Goal: Information Seeking & Learning: Get advice/opinions

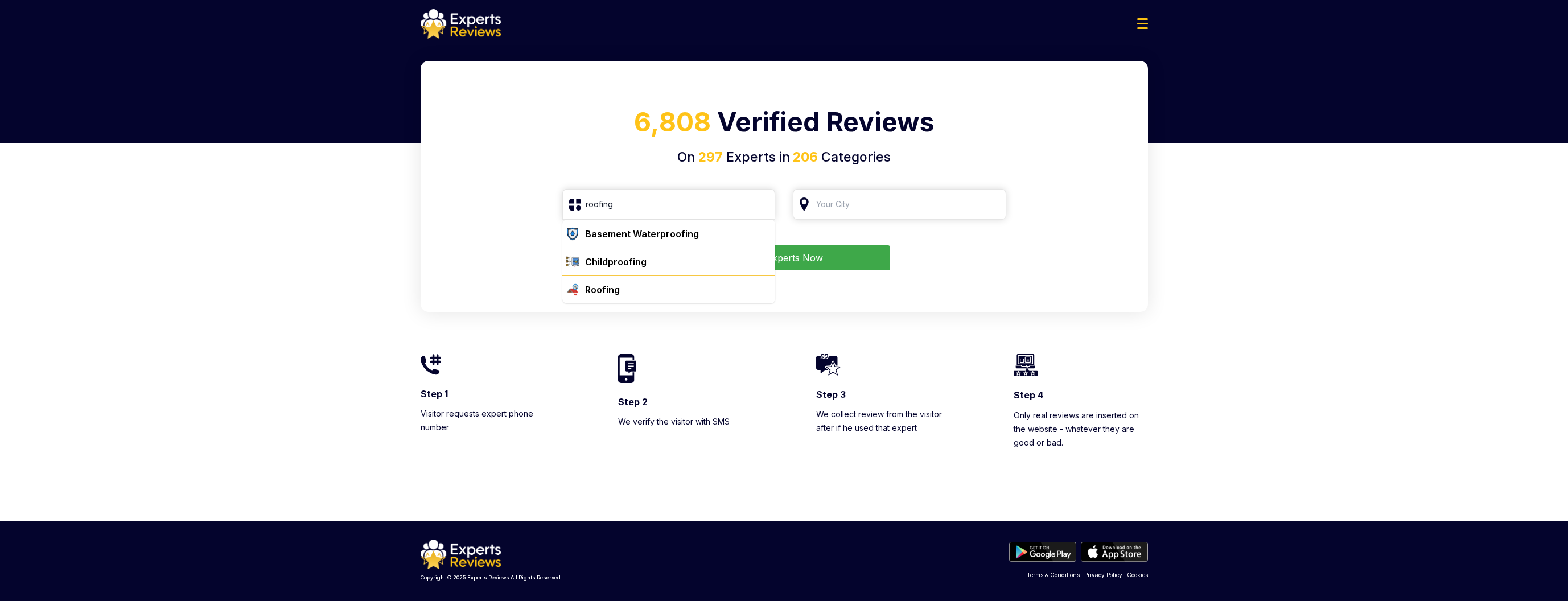
click at [638, 296] on div "Roofing" at bounding box center [676, 290] width 191 height 14
type input "Roofing"
click at [874, 207] on input "search" at bounding box center [900, 204] width 213 height 30
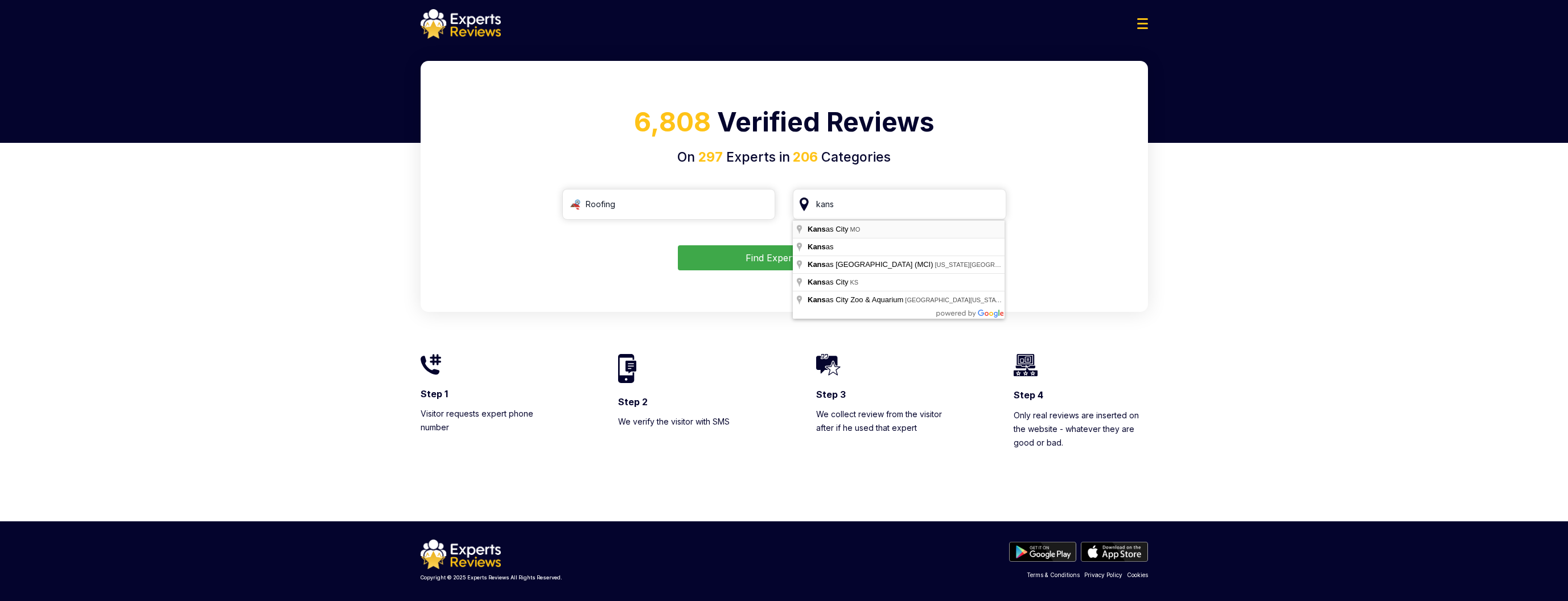
type input "[US_STATE][GEOGRAPHIC_DATA], [GEOGRAPHIC_DATA]"
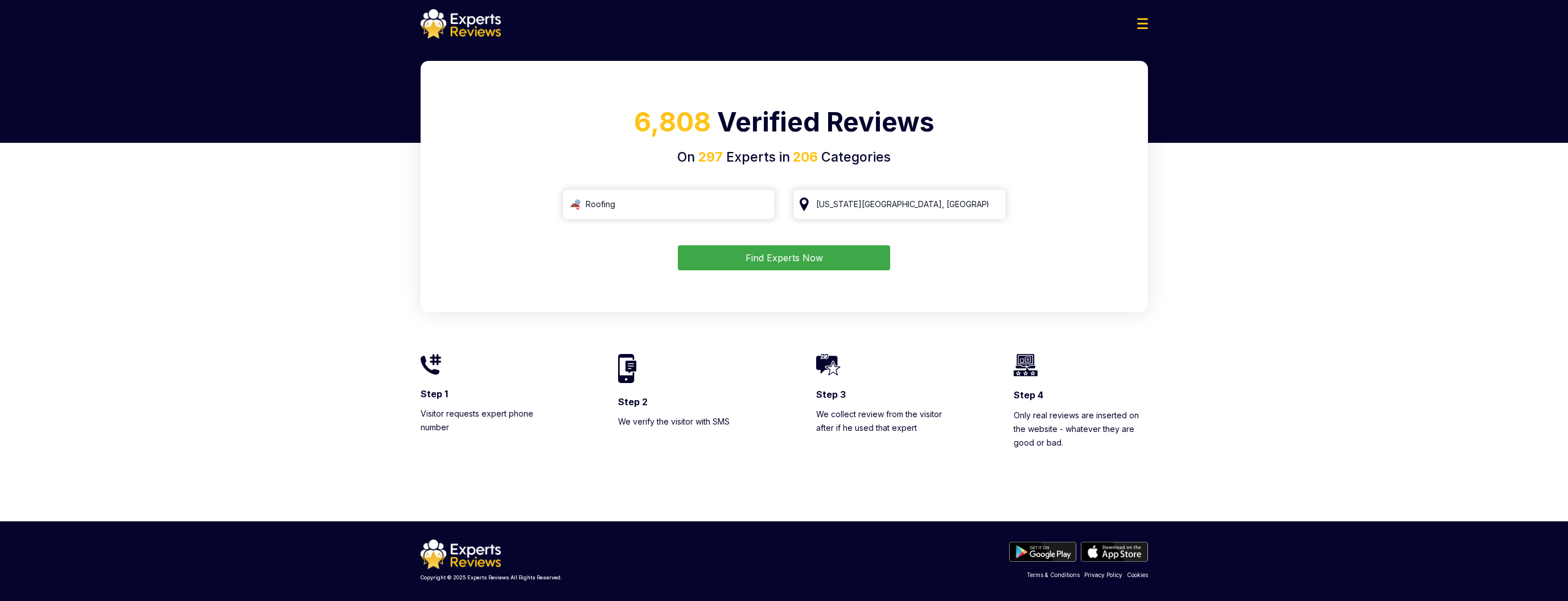
click at [786, 260] on button "Find Experts Now" at bounding box center [784, 257] width 212 height 25
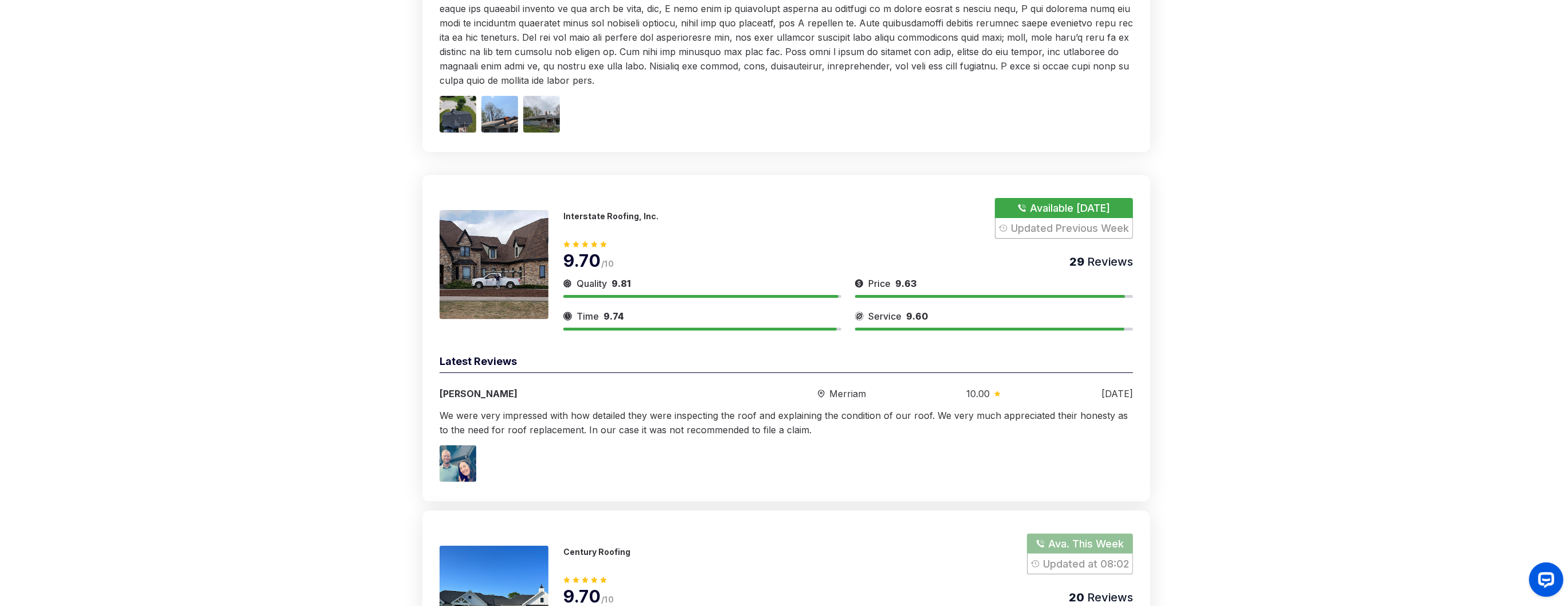
scroll to position [430, 0]
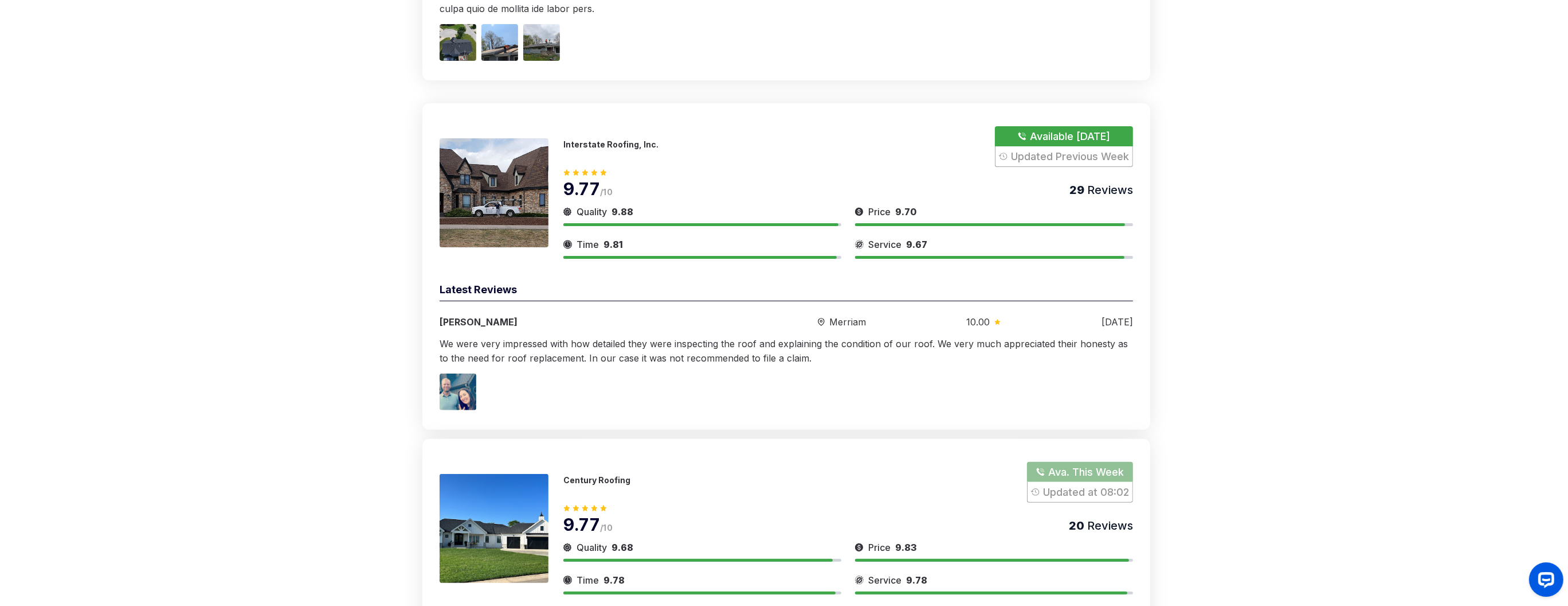
click at [606, 266] on div "Interstate Roofing, Inc. Available [DATE] Updated Previous Week 9.77 /10 29 Rev…" at bounding box center [786, 266] width 728 height 326
click at [615, 243] on span "9.83" at bounding box center [614, 244] width 21 height 11
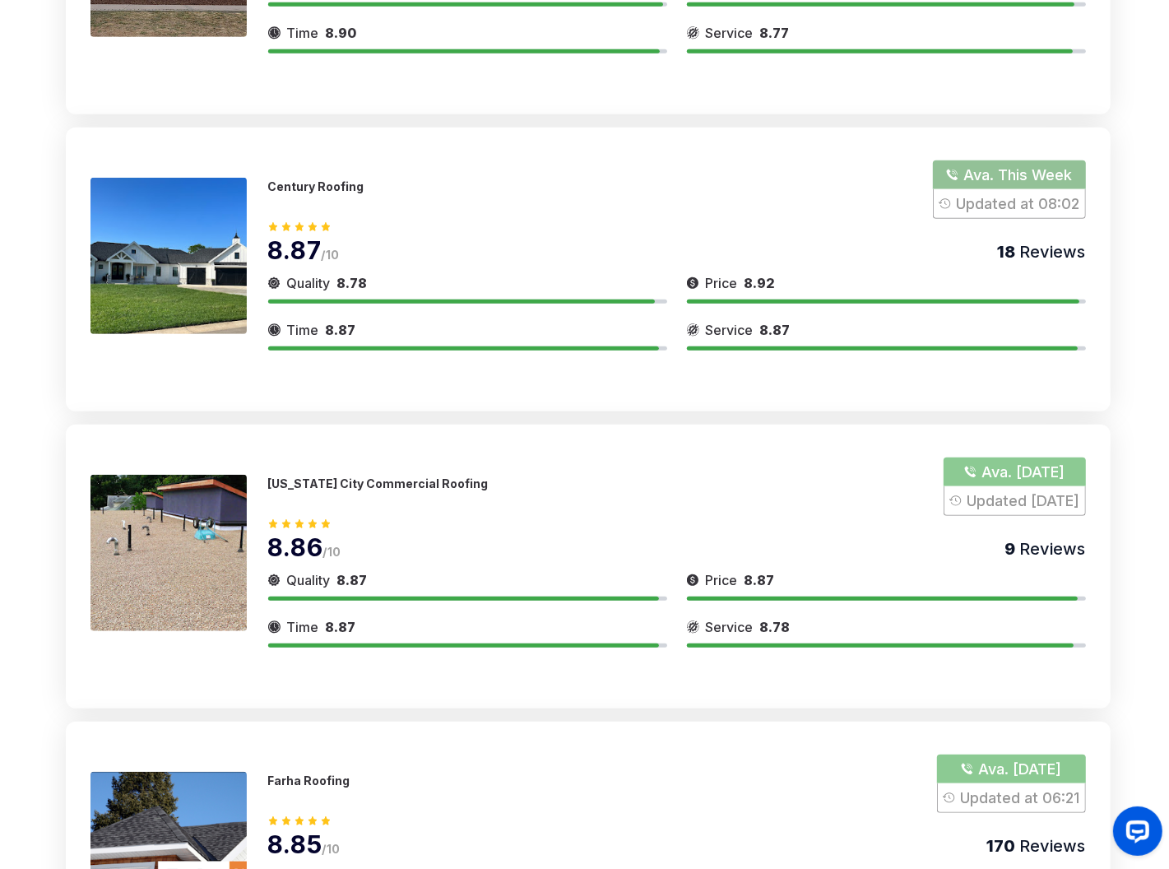
scroll to position [206, 0]
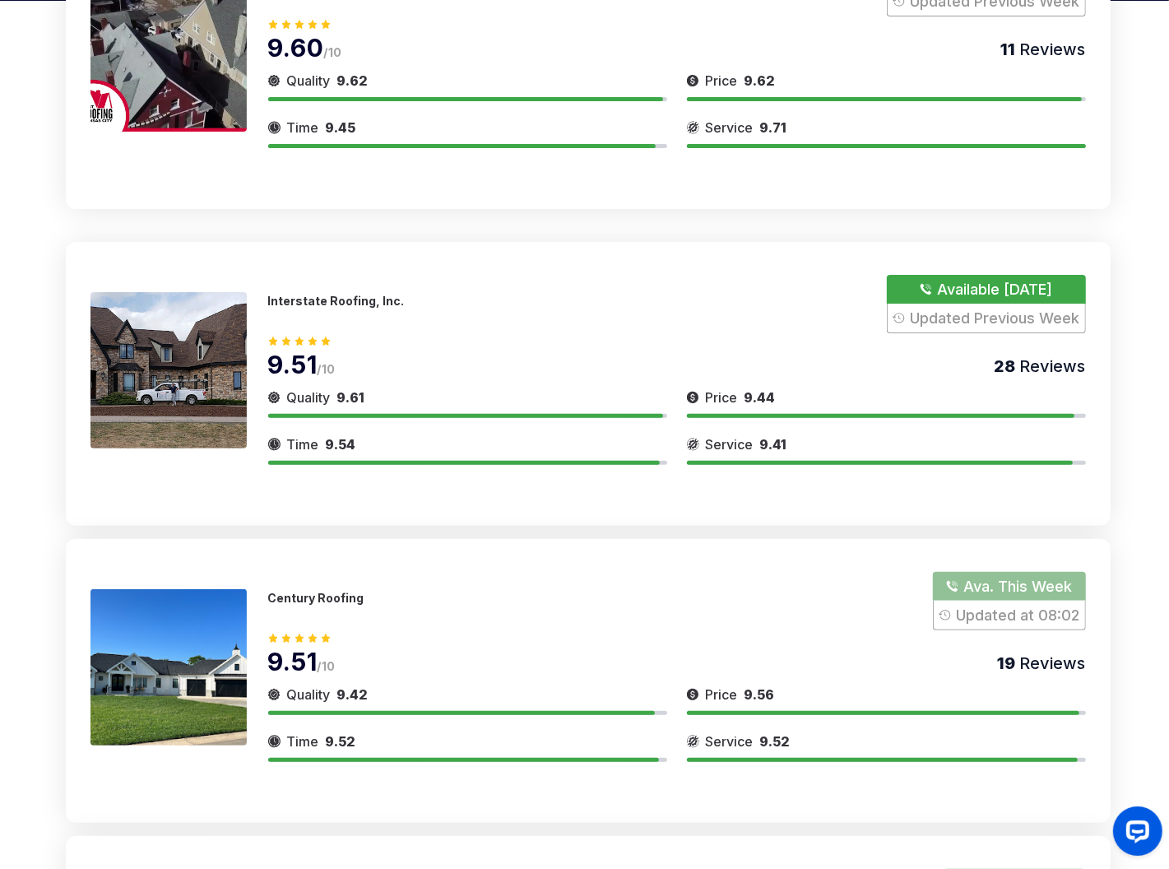
click at [380, 415] on div at bounding box center [465, 416] width 395 height 4
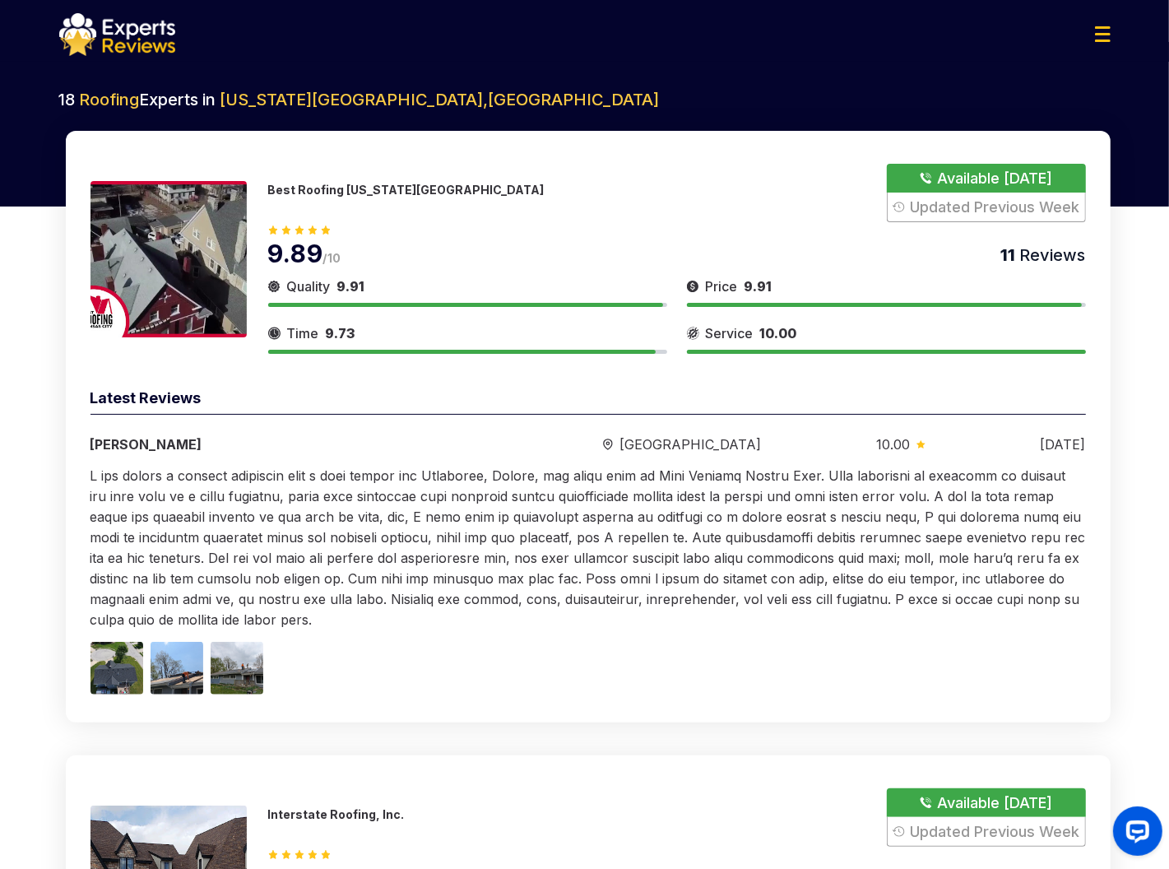
click at [350, 285] on span "9.91" at bounding box center [351, 286] width 28 height 16
